Goal: Navigation & Orientation: Understand site structure

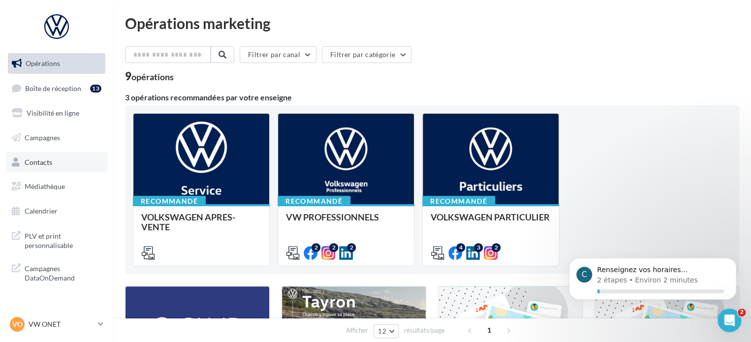
click at [53, 164] on link "Contacts" at bounding box center [56, 162] width 101 height 21
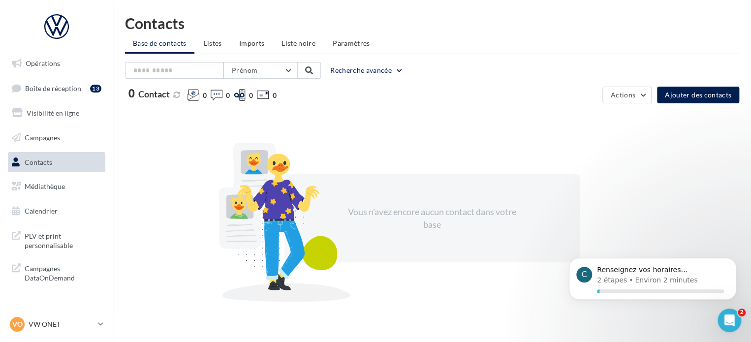
click at [43, 137] on span "Campagnes" at bounding box center [42, 137] width 35 height 8
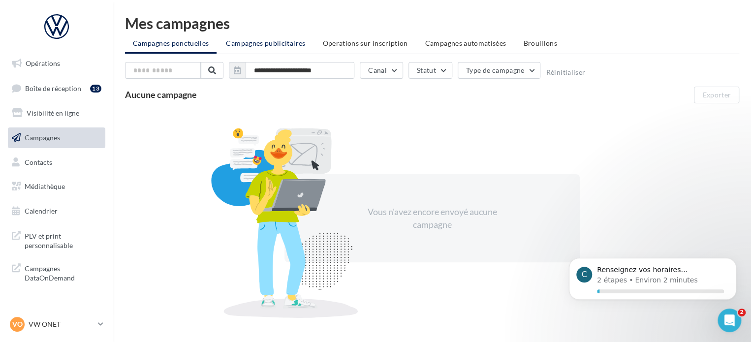
click at [254, 39] on span "Campagnes publicitaires" at bounding box center [265, 43] width 79 height 8
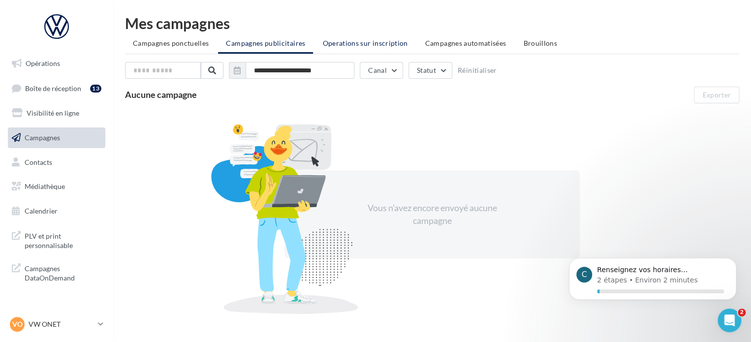
click at [344, 41] on span "Operations sur inscription" at bounding box center [364, 43] width 85 height 8
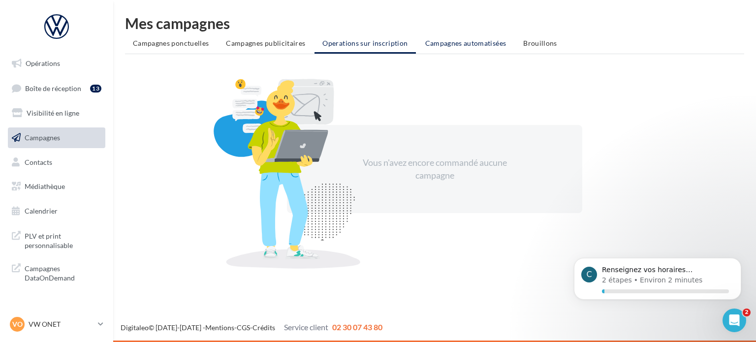
click at [469, 38] on li "Campagnes automatisées" at bounding box center [465, 43] width 97 height 18
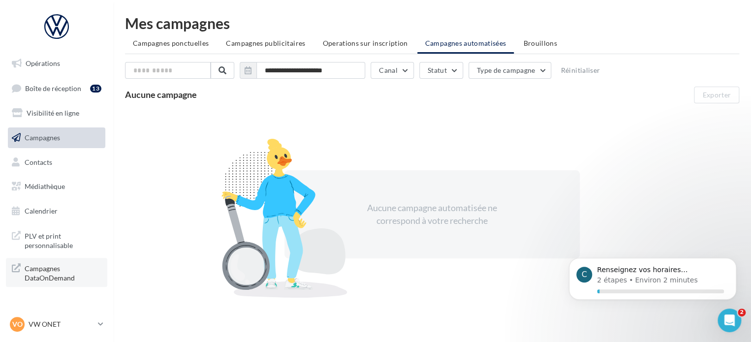
click at [56, 279] on span "Campagnes DataOnDemand" at bounding box center [63, 272] width 77 height 21
click at [31, 215] on link "Calendrier" at bounding box center [56, 211] width 101 height 21
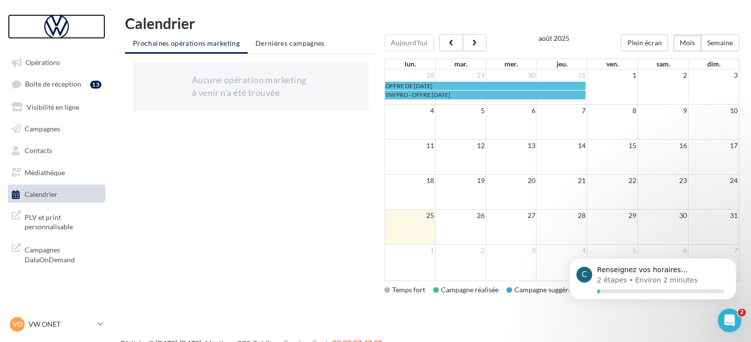
click at [59, 22] on div at bounding box center [56, 26] width 79 height 25
